Goal: Task Accomplishment & Management: Manage account settings

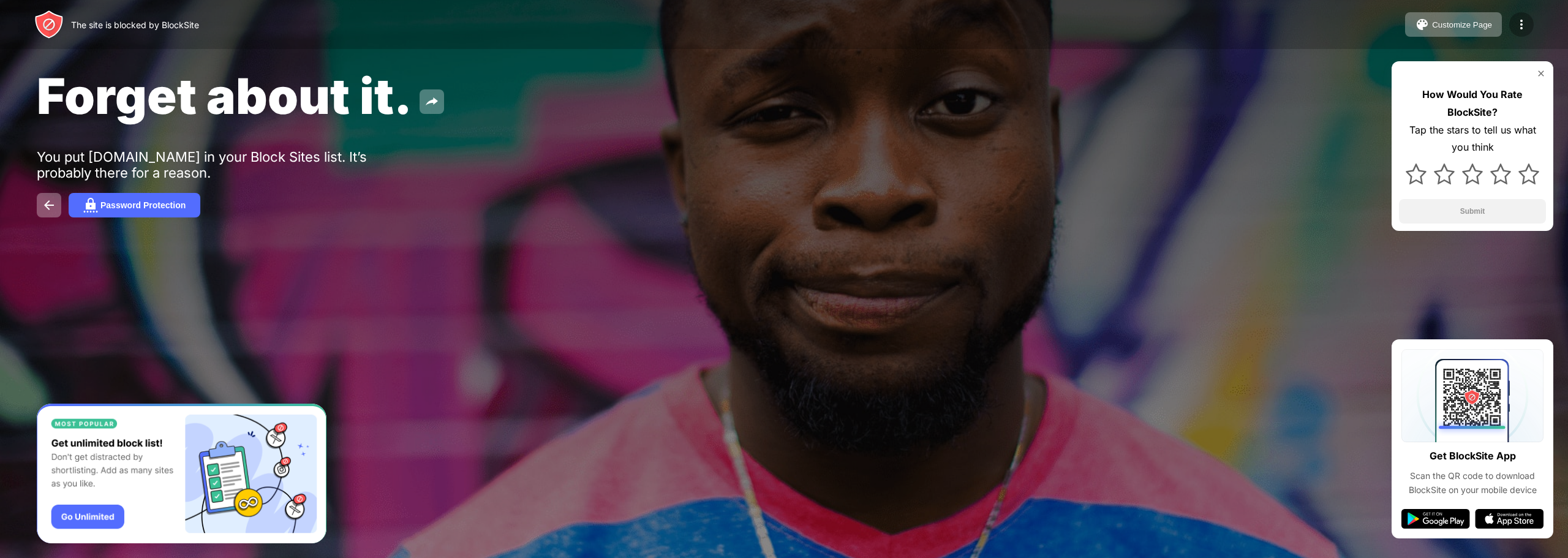
click at [1521, 20] on img at bounding box center [1522, 24] width 15 height 15
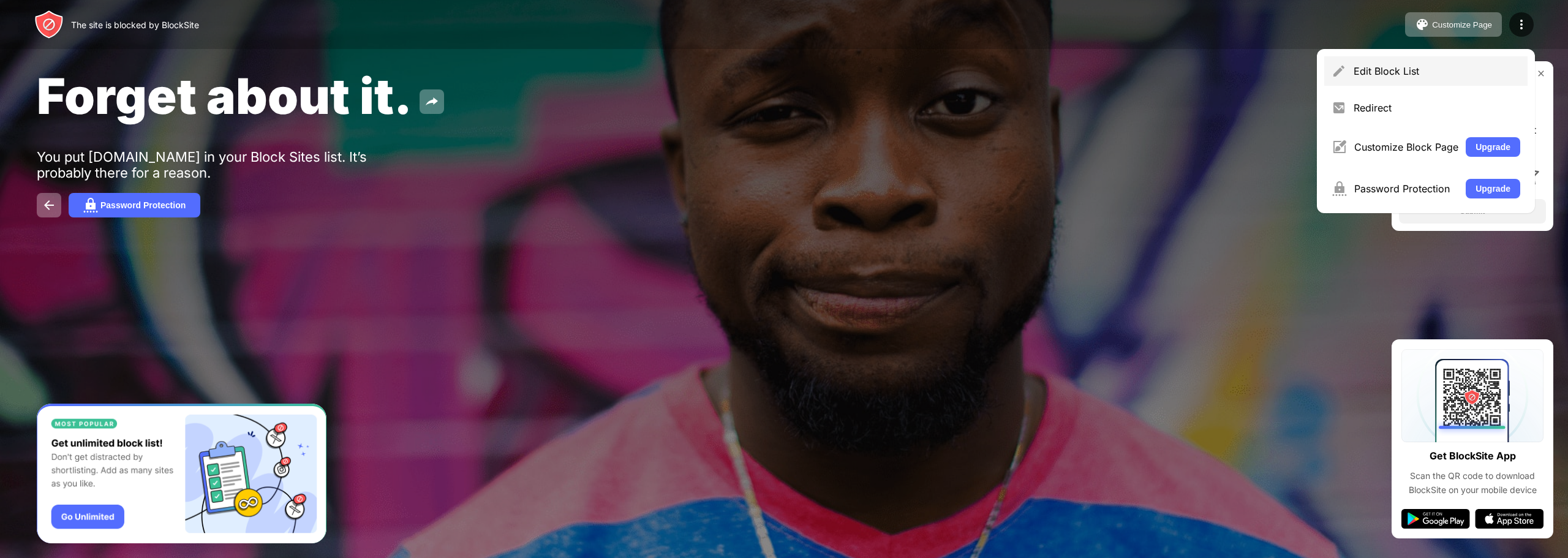
click at [1354, 67] on div "Edit Block List" at bounding box center [1437, 71] width 166 height 12
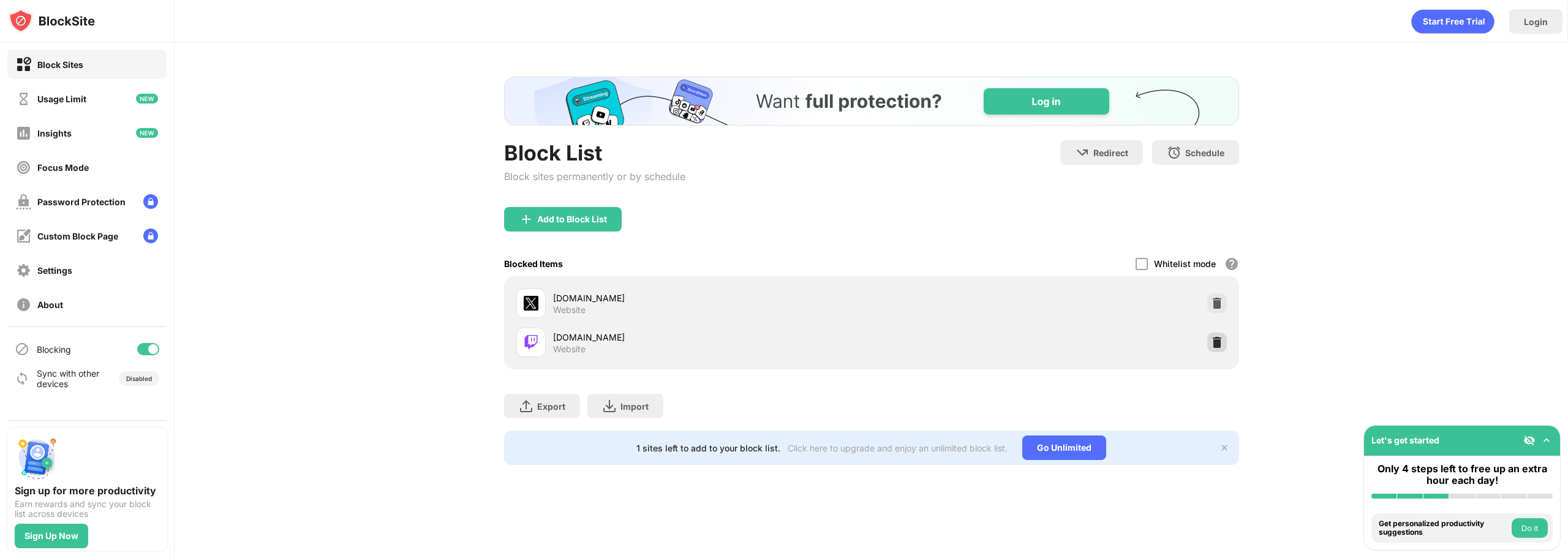
drag, startPoint x: 1219, startPoint y: 351, endPoint x: 1124, endPoint y: 234, distance: 150.7
click at [1219, 351] on div at bounding box center [1216, 342] width 20 height 20
